Goal: Task Accomplishment & Management: Use online tool/utility

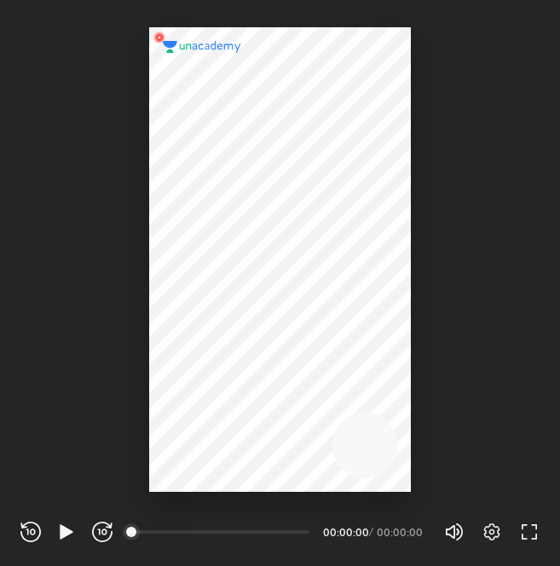
scroll to position [566, 559]
click at [494, 522] on icon "button" at bounding box center [491, 531] width 20 height 20
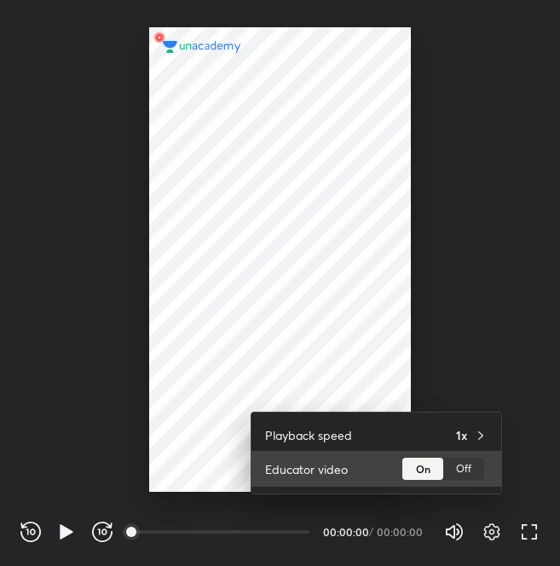
click at [478, 464] on div "Off" at bounding box center [463, 468] width 41 height 22
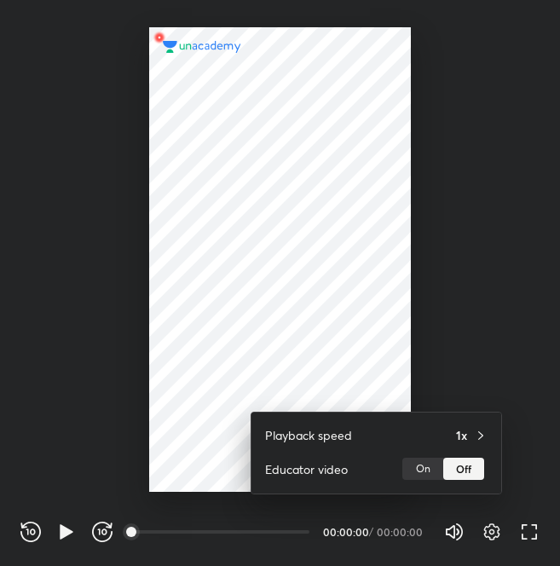
click at [532, 385] on div at bounding box center [280, 283] width 560 height 566
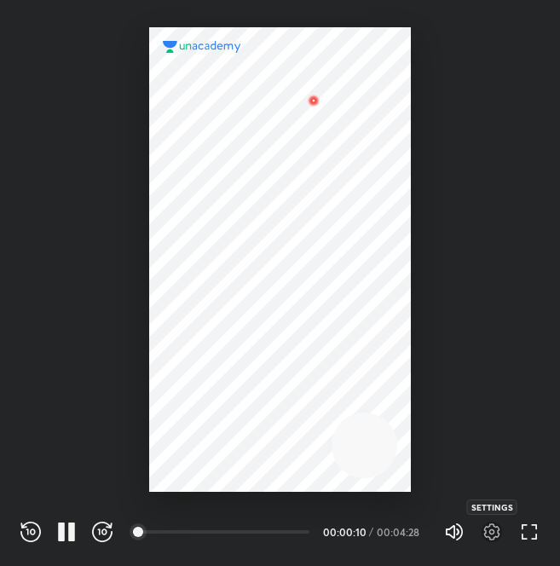
click at [496, 532] on icon "button" at bounding box center [491, 531] width 20 height 20
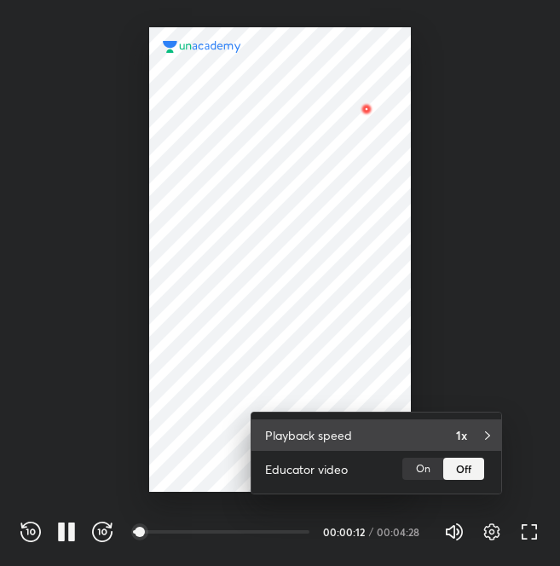
click at [470, 432] on div "1x" at bounding box center [472, 435] width 32 height 18
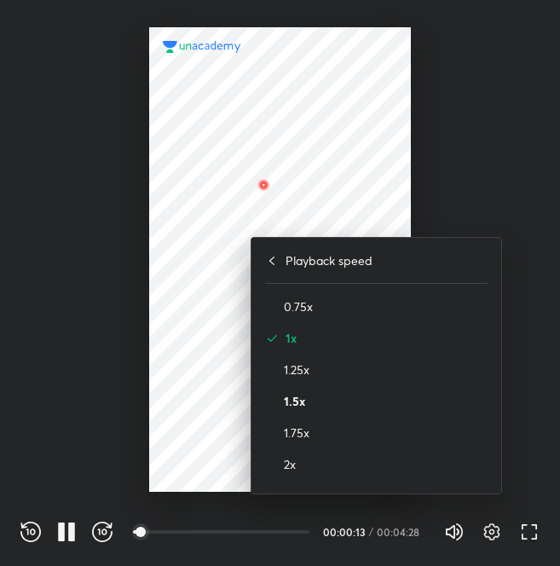
click at [380, 404] on h4 "1.5x" at bounding box center [386, 401] width 204 height 18
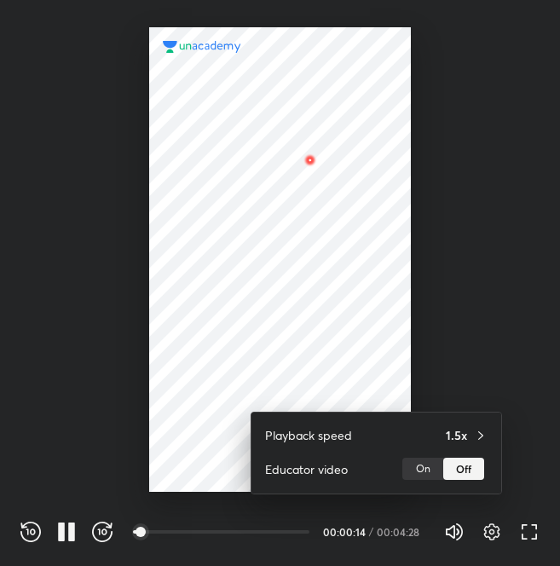
click at [525, 280] on div at bounding box center [280, 283] width 560 height 566
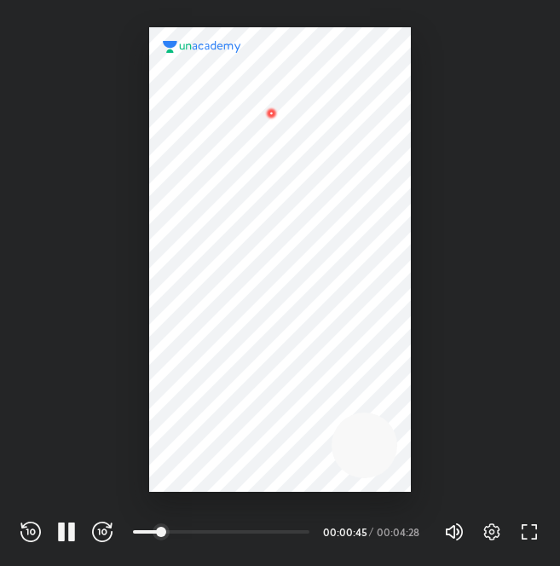
click at [525, 280] on div at bounding box center [280, 246] width 560 height 492
click at [499, 537] on icon "button" at bounding box center [491, 531] width 20 height 20
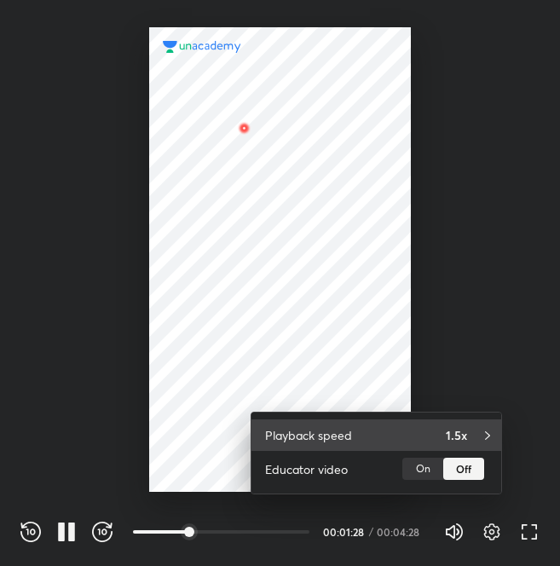
click at [475, 433] on div "1.5x" at bounding box center [467, 435] width 42 height 18
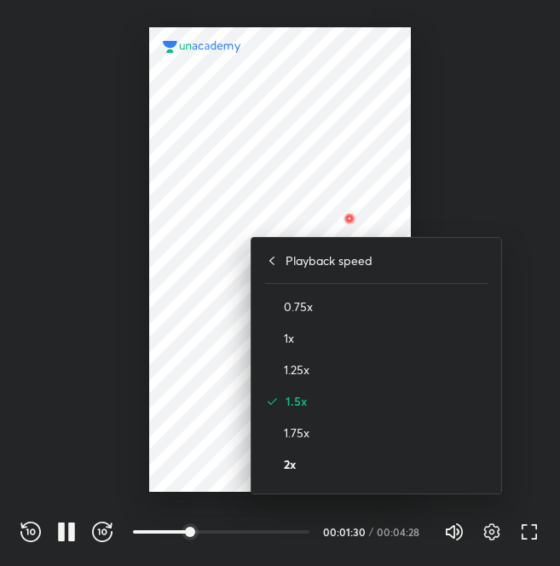
click at [397, 469] on h4 "2x" at bounding box center [386, 464] width 204 height 18
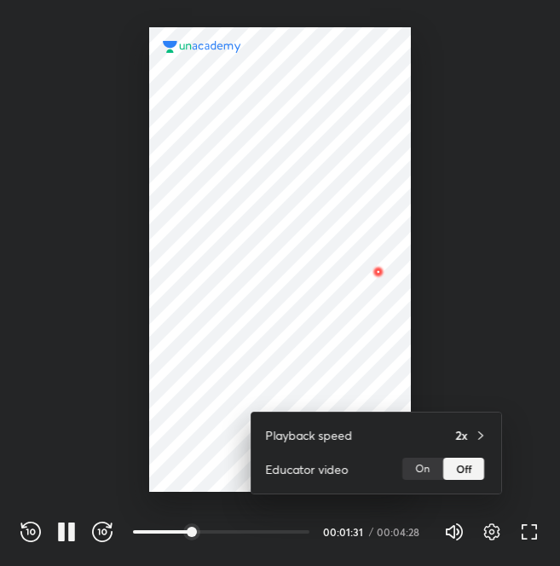
click at [505, 309] on div at bounding box center [280, 283] width 560 height 566
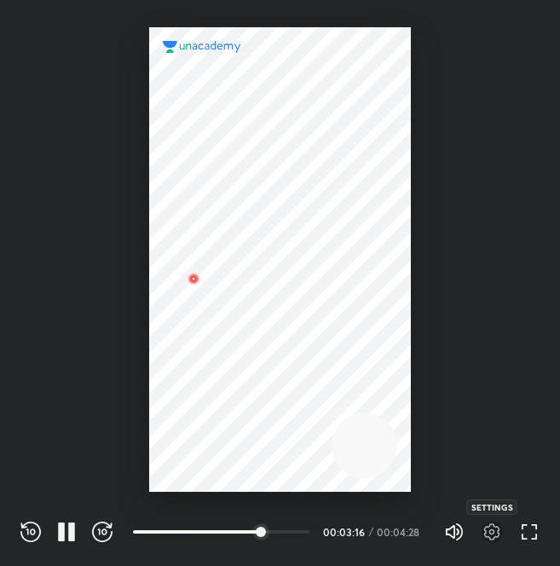
click at [494, 526] on icon "button" at bounding box center [492, 531] width 16 height 17
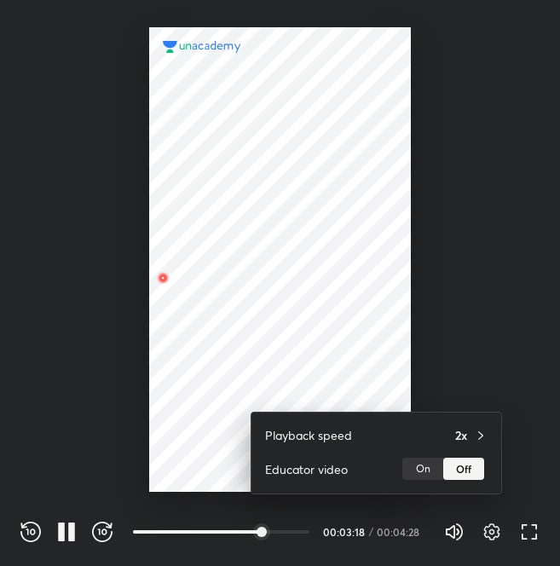
click at [543, 391] on div at bounding box center [280, 283] width 560 height 566
